Goal: Task Accomplishment & Management: Manage account settings

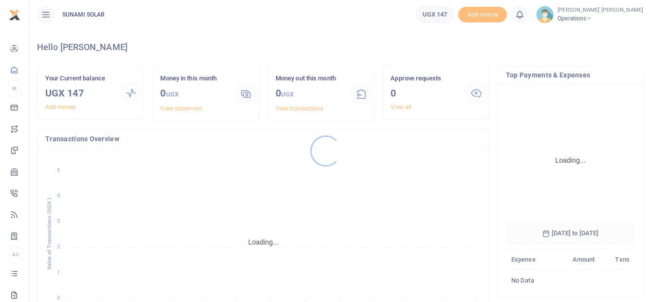
scroll to position [152, 122]
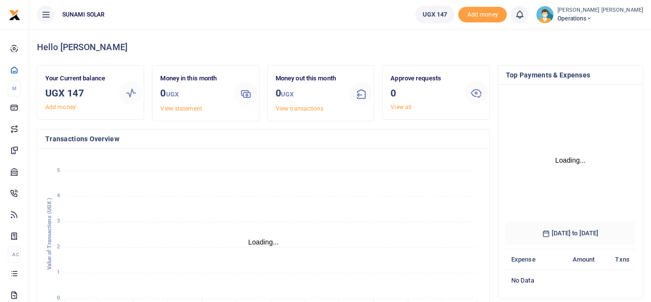
click at [554, 17] on img at bounding box center [545, 15] width 18 height 18
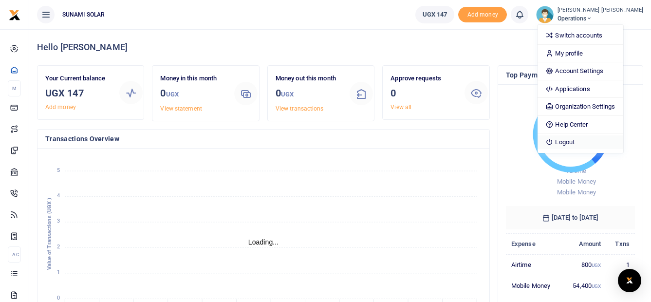
scroll to position [8, 8]
click at [575, 141] on link "Logout" at bounding box center [580, 142] width 85 height 14
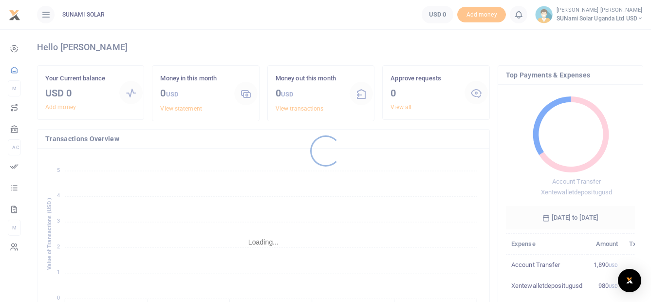
scroll to position [137, 122]
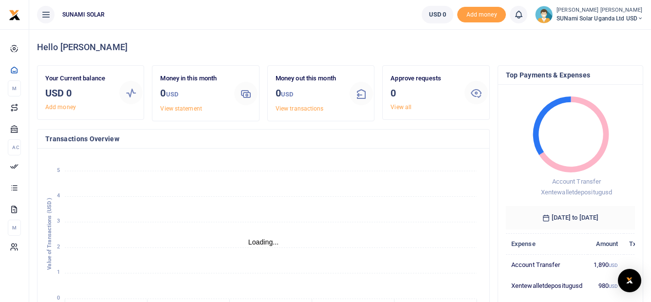
click at [543, 18] on img at bounding box center [544, 15] width 18 height 18
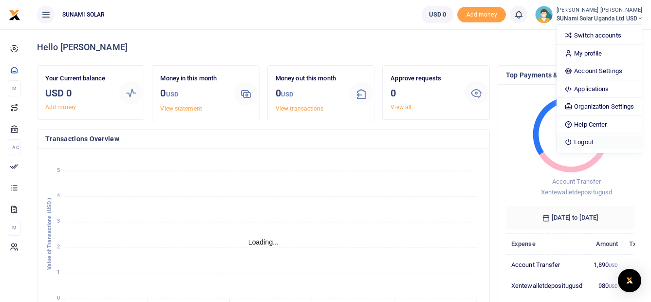
click at [578, 145] on link "Logout" at bounding box center [599, 142] width 85 height 14
